Goal: Navigation & Orientation: Find specific page/section

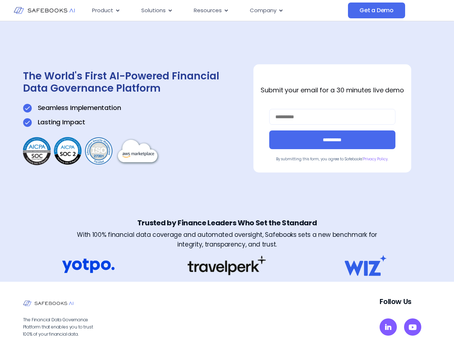
click at [227, 172] on div "**********" at bounding box center [227, 118] width 408 height 194
click at [217, 10] on span "Resources" at bounding box center [208, 10] width 28 height 8
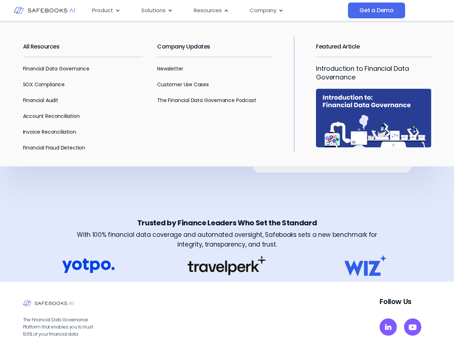
click at [106, 10] on span "Product" at bounding box center [102, 10] width 21 height 8
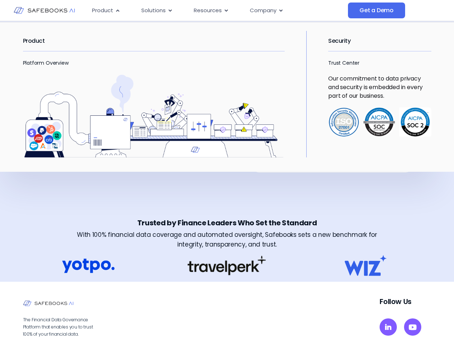
click at [117, 10] on icon "Menu" at bounding box center [117, 10] width 3 height 2
click at [157, 10] on span "Solutions" at bounding box center [153, 10] width 24 height 8
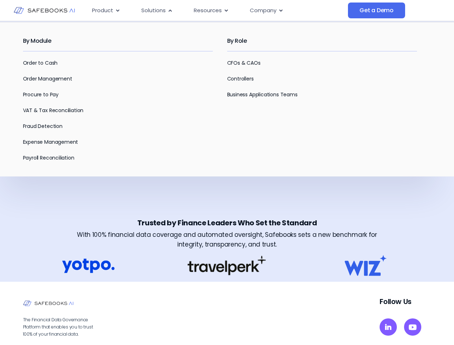
click at [170, 10] on icon "Menu" at bounding box center [170, 10] width 3 height 2
click at [211, 10] on span "Resources" at bounding box center [208, 10] width 28 height 8
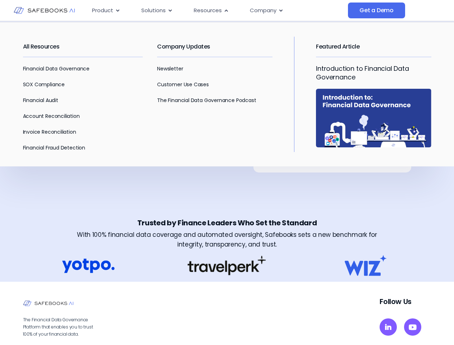
click at [225, 10] on icon "Menu" at bounding box center [226, 10] width 3 height 2
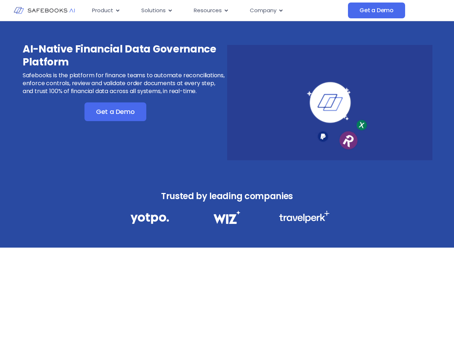
click at [227, 172] on div "AI-Native Financial Data Governance Platform Safebooks is the platform for fina…" at bounding box center [227, 97] width 454 height 153
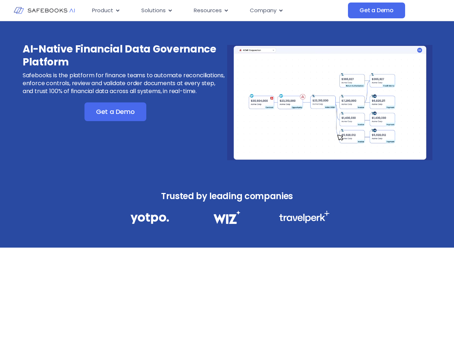
click at [117, 10] on icon "Menu" at bounding box center [117, 10] width 3 height 2
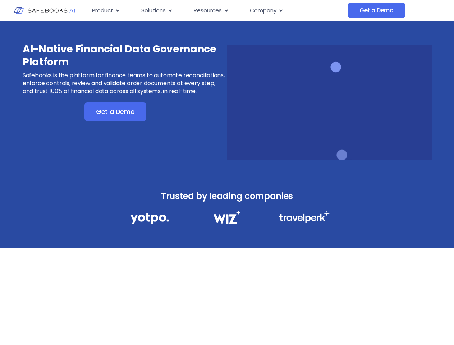
click at [170, 10] on icon "Menu" at bounding box center [170, 10] width 3 height 2
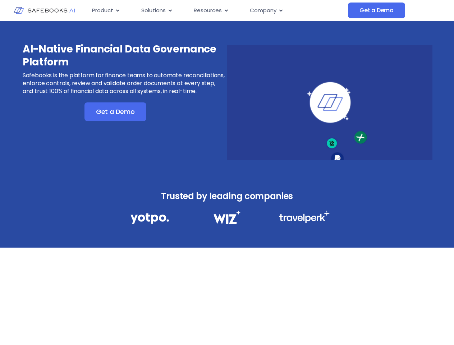
click at [225, 10] on icon "Menu" at bounding box center [226, 10] width 3 height 2
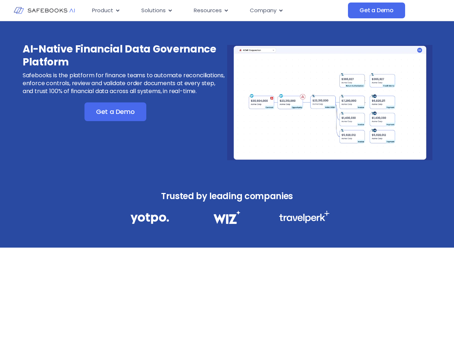
click at [280, 10] on icon "Menu" at bounding box center [280, 10] width 3 height 2
